Goal: Information Seeking & Learning: Learn about a topic

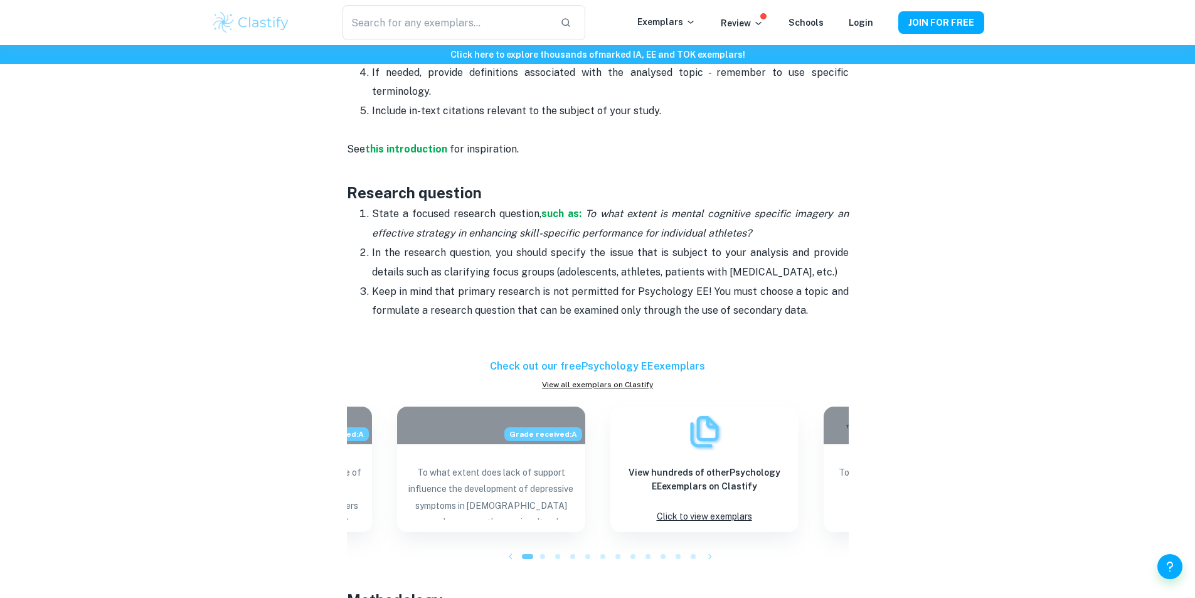
scroll to position [941, 0]
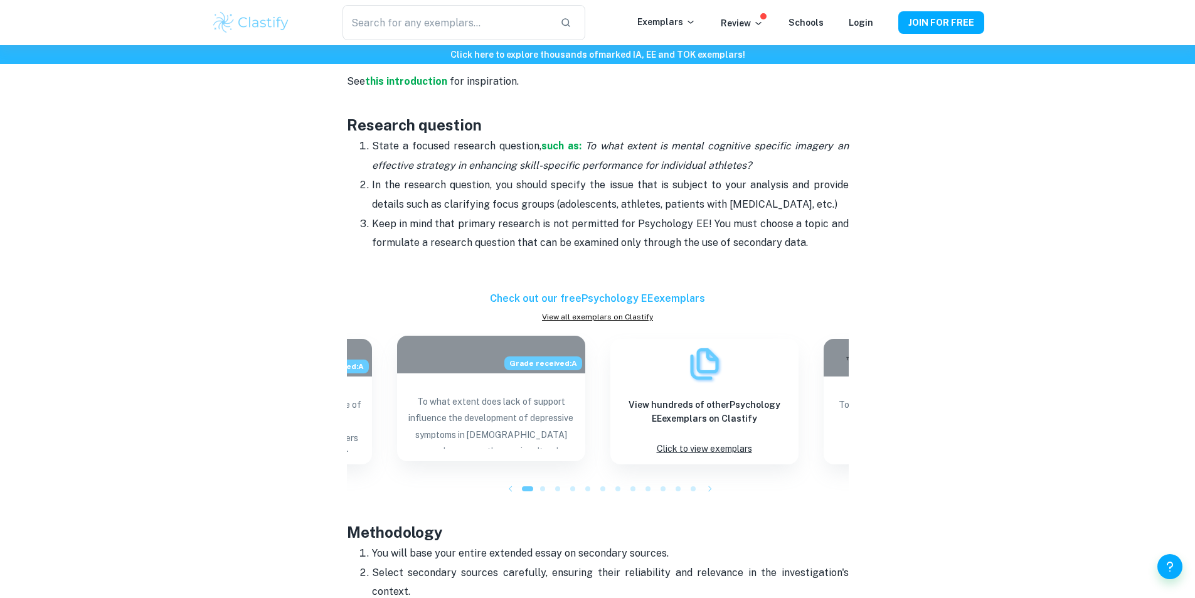
click at [496, 432] on p "To what extent does lack of support influence the development of depressive sym…" at bounding box center [491, 420] width 168 height 55
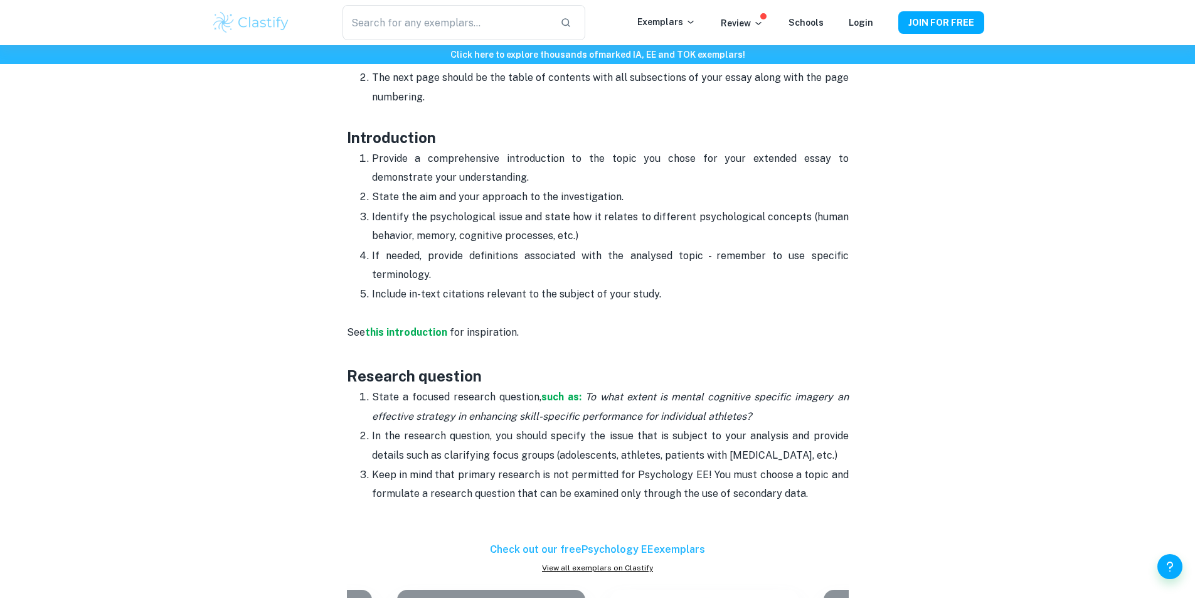
scroll to position [1004, 0]
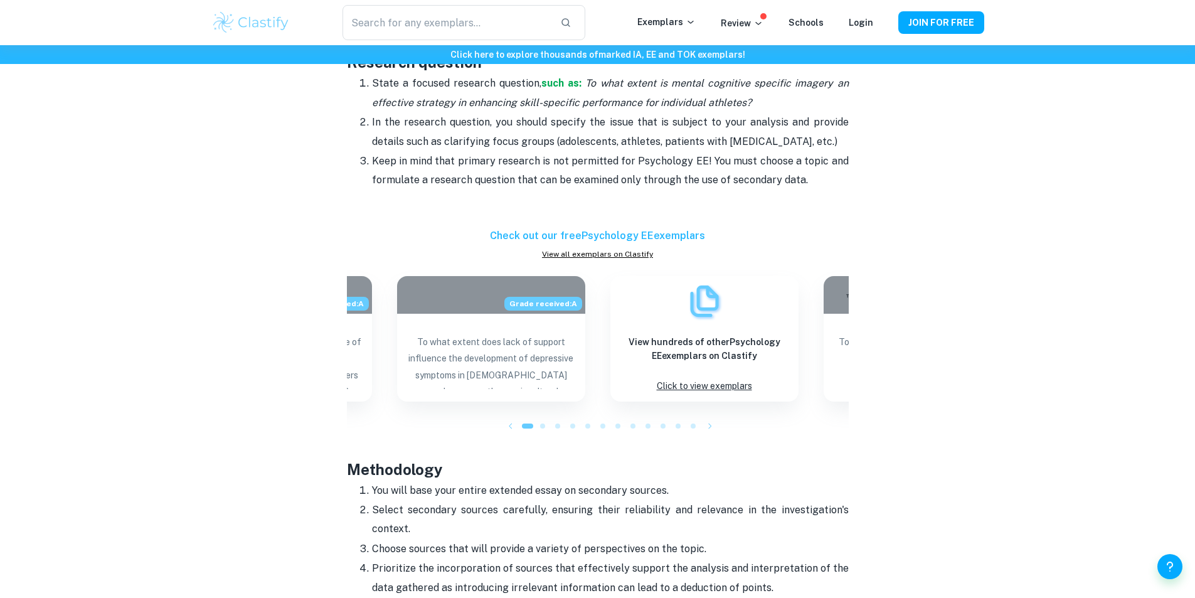
click at [515, 423] on icon "button" at bounding box center [510, 426] width 13 height 13
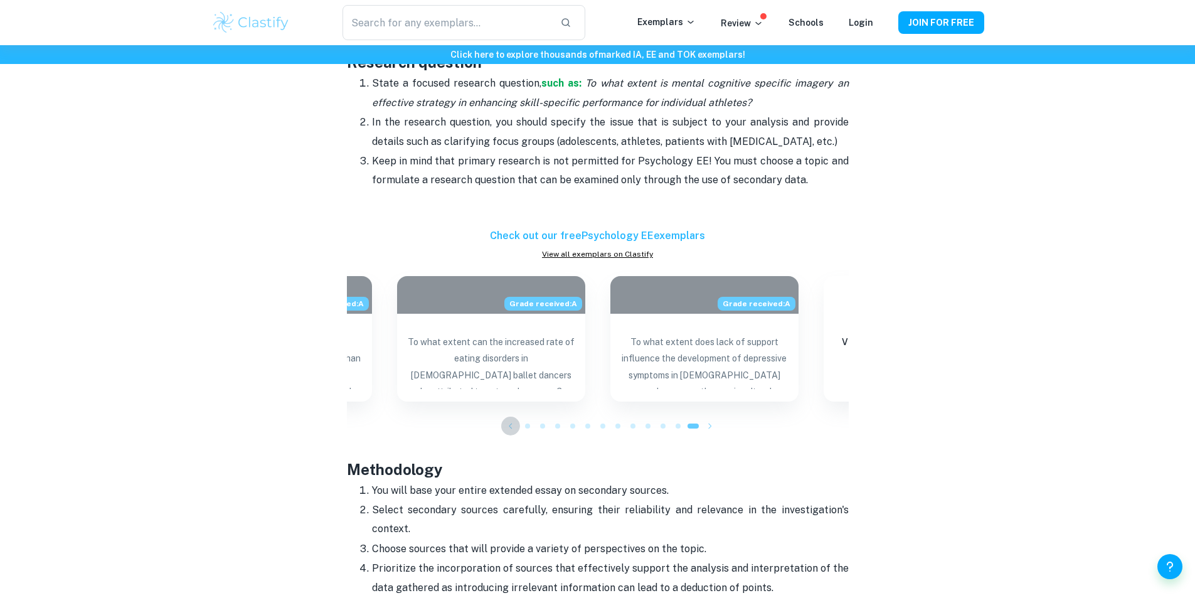
click at [509, 425] on icon "button" at bounding box center [510, 426] width 13 height 13
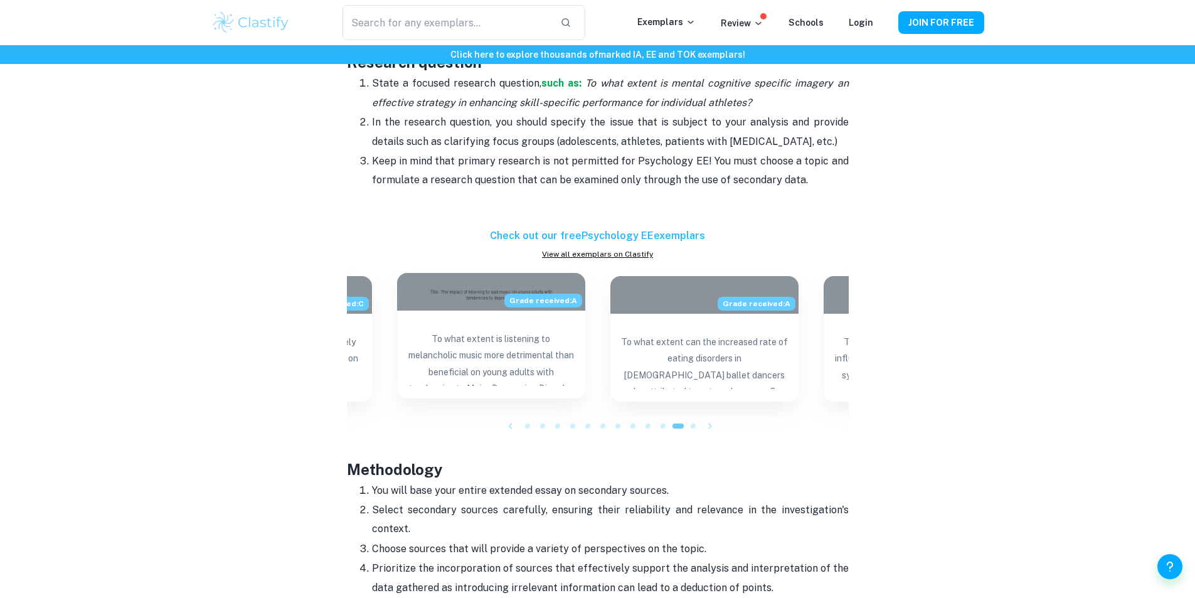
click at [521, 366] on p "To what extent is listening to melancholic music more detrimental than benefici…" at bounding box center [491, 358] width 168 height 55
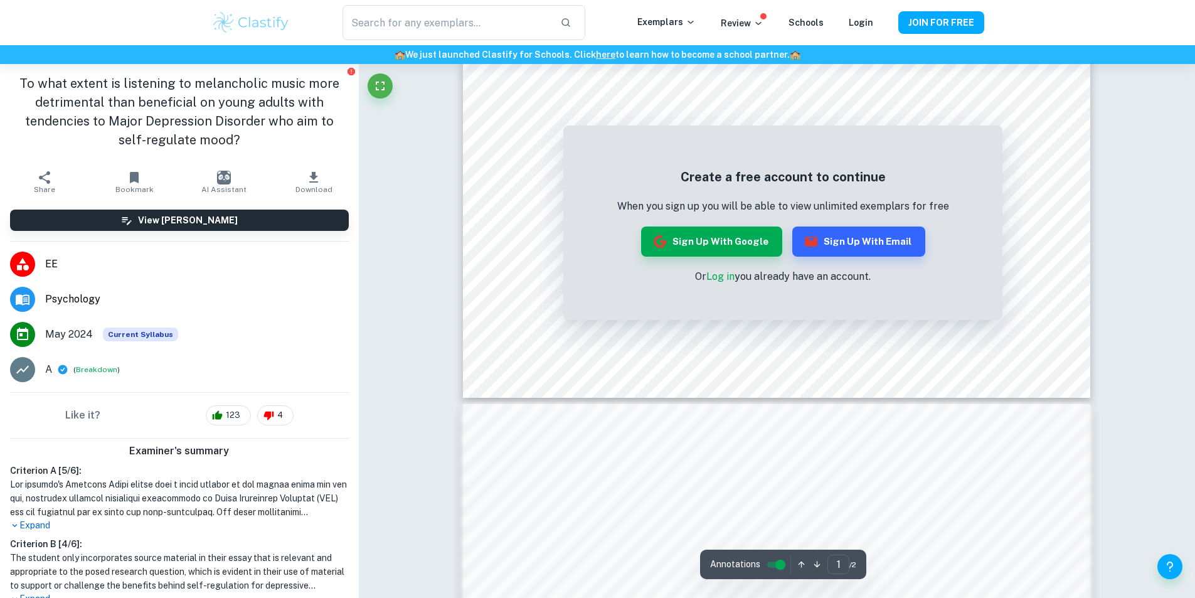
scroll to position [690, 0]
